Goal: Task Accomplishment & Management: Use online tool/utility

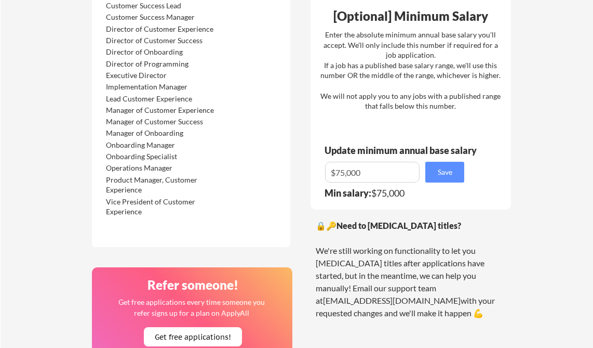
scroll to position [723, 0]
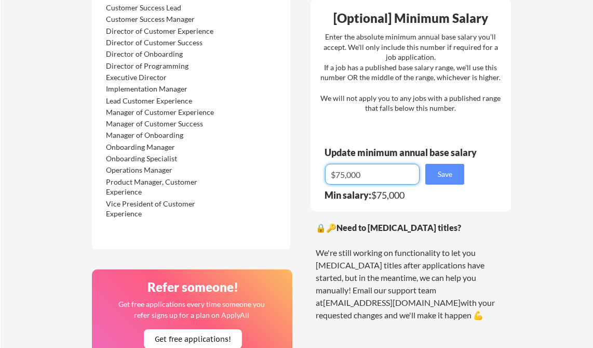
click at [339, 171] on input "input" at bounding box center [372, 174] width 95 height 21
drag, startPoint x: 345, startPoint y: 174, endPoint x: 339, endPoint y: 174, distance: 5.7
click at [339, 174] on input "input" at bounding box center [372, 174] width 95 height 21
type input "$."
type input "$90,000"
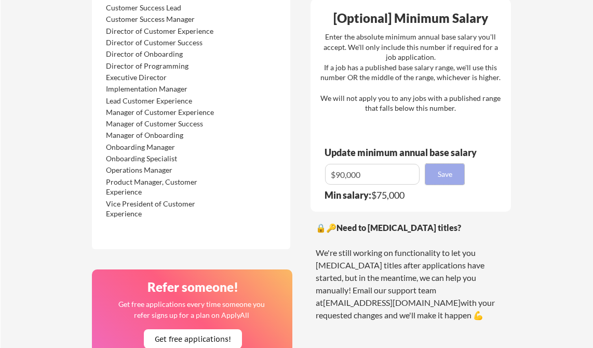
click at [458, 176] on button "Save" at bounding box center [445, 174] width 39 height 21
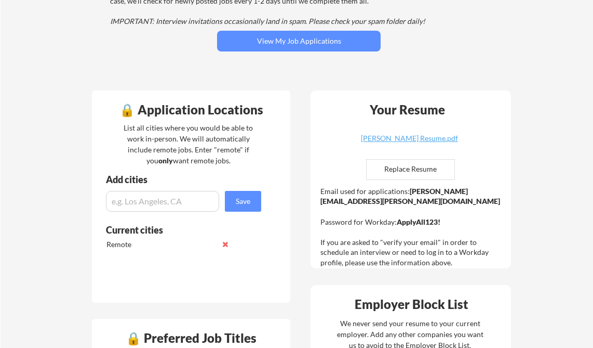
scroll to position [0, 0]
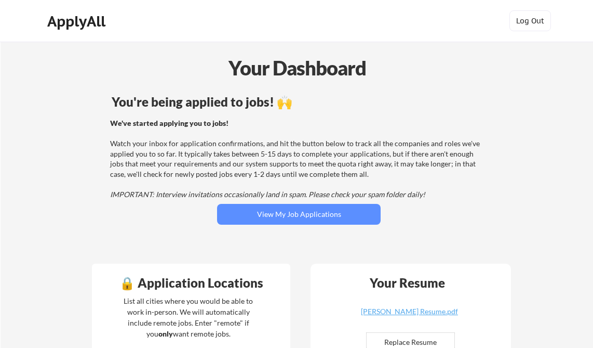
click at [256, 229] on div "You're being applied to jobs! 🙌 We've started applying you to jobs! Watch your …" at bounding box center [298, 173] width 419 height 166
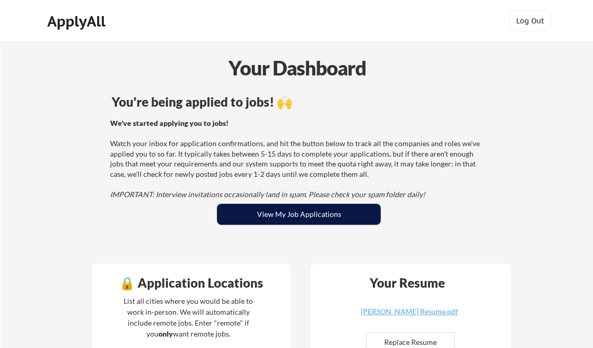
click at [256, 222] on button "View My Job Applications" at bounding box center [299, 214] width 164 height 21
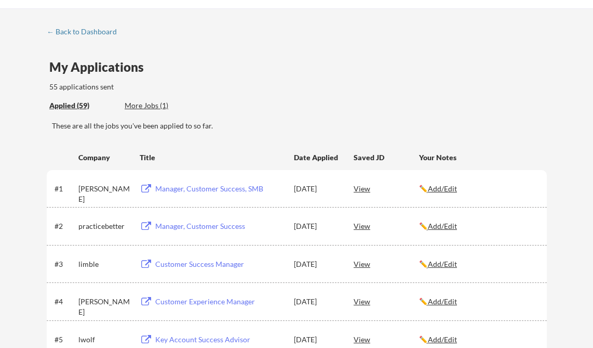
scroll to position [46, 0]
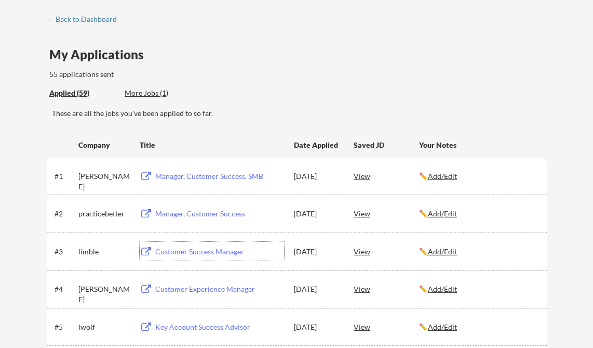
click at [168, 254] on div "Customer Success Manager" at bounding box center [219, 251] width 129 height 10
click at [169, 209] on div "Manager, Customer Success" at bounding box center [219, 213] width 129 height 10
click at [226, 179] on div "Partner Customer Success Manager" at bounding box center [219, 176] width 129 height 10
click at [134, 94] on div "More Jobs (1)" at bounding box center [163, 93] width 76 height 10
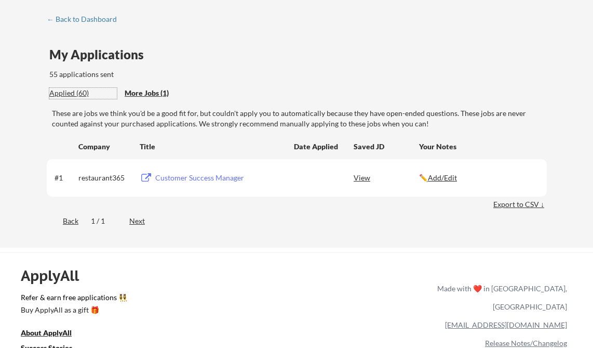
click at [81, 91] on div "Applied (60)" at bounding box center [83, 93] width 68 height 10
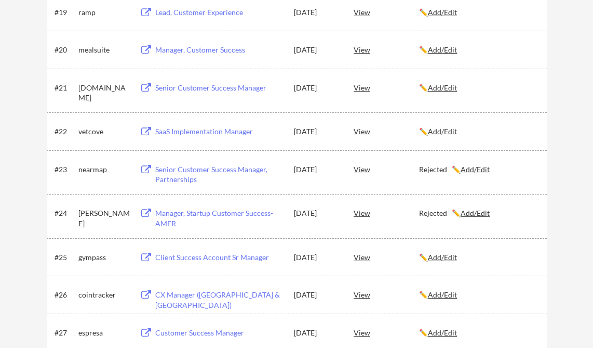
scroll to position [919, 0]
